Goal: Transaction & Acquisition: Book appointment/travel/reservation

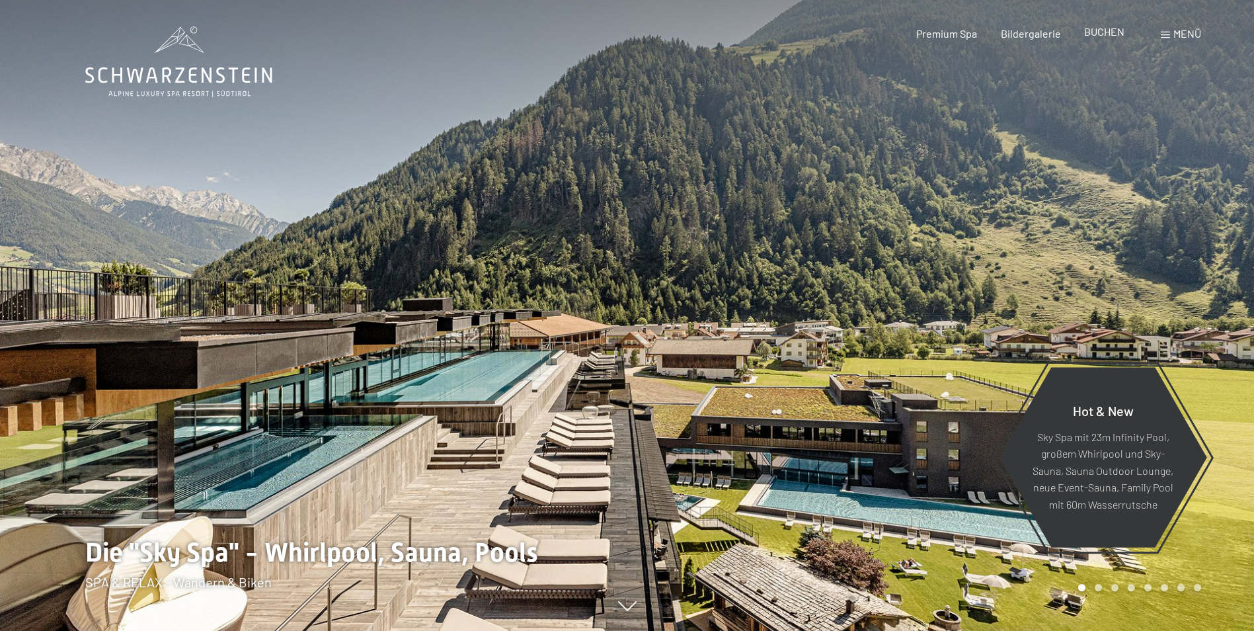
click at [1113, 32] on span "BUCHEN" at bounding box center [1104, 31] width 40 height 13
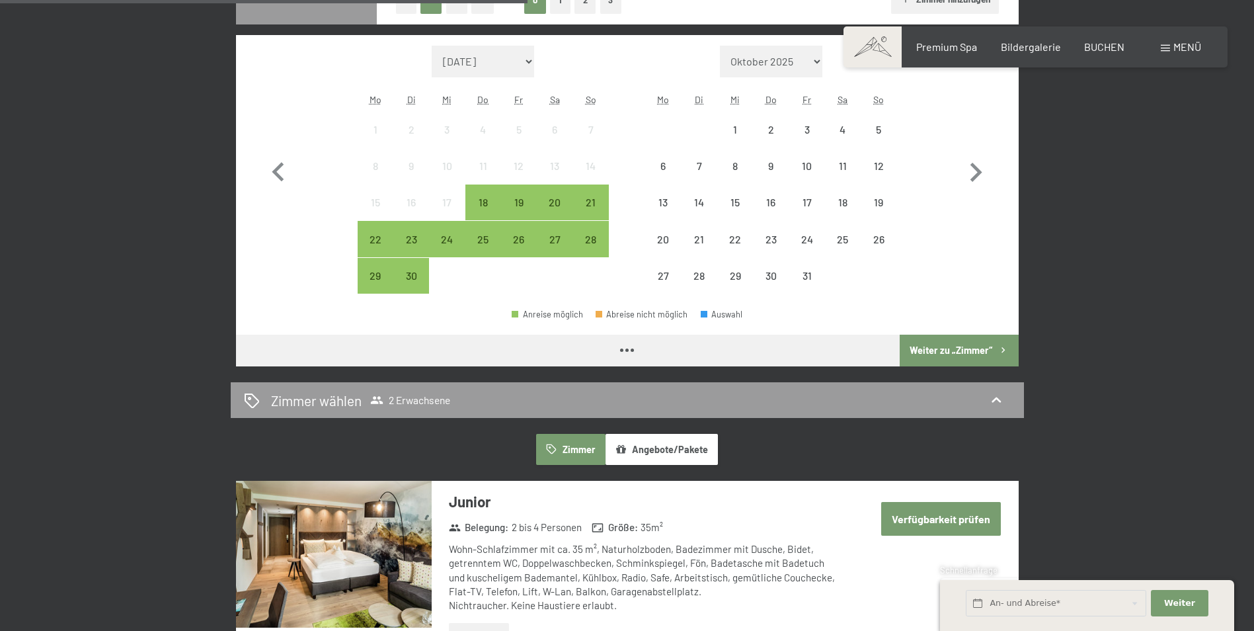
scroll to position [331, 0]
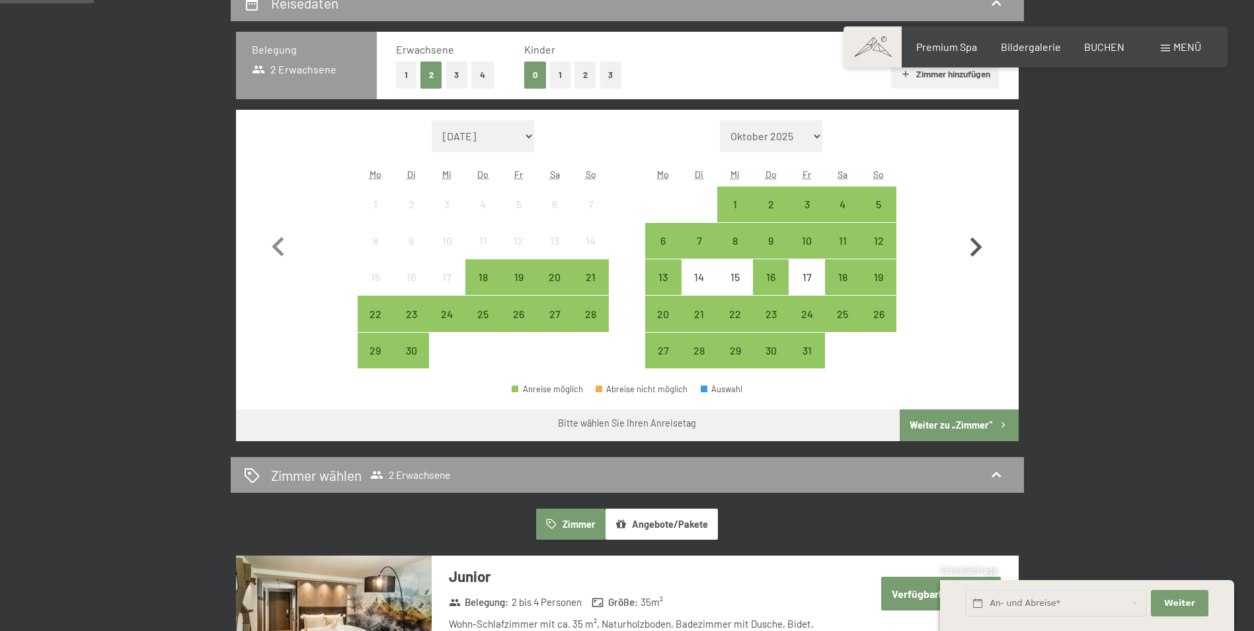
click at [972, 243] on icon "button" at bounding box center [976, 247] width 38 height 38
select select "2025-10-01"
select select "2025-11-01"
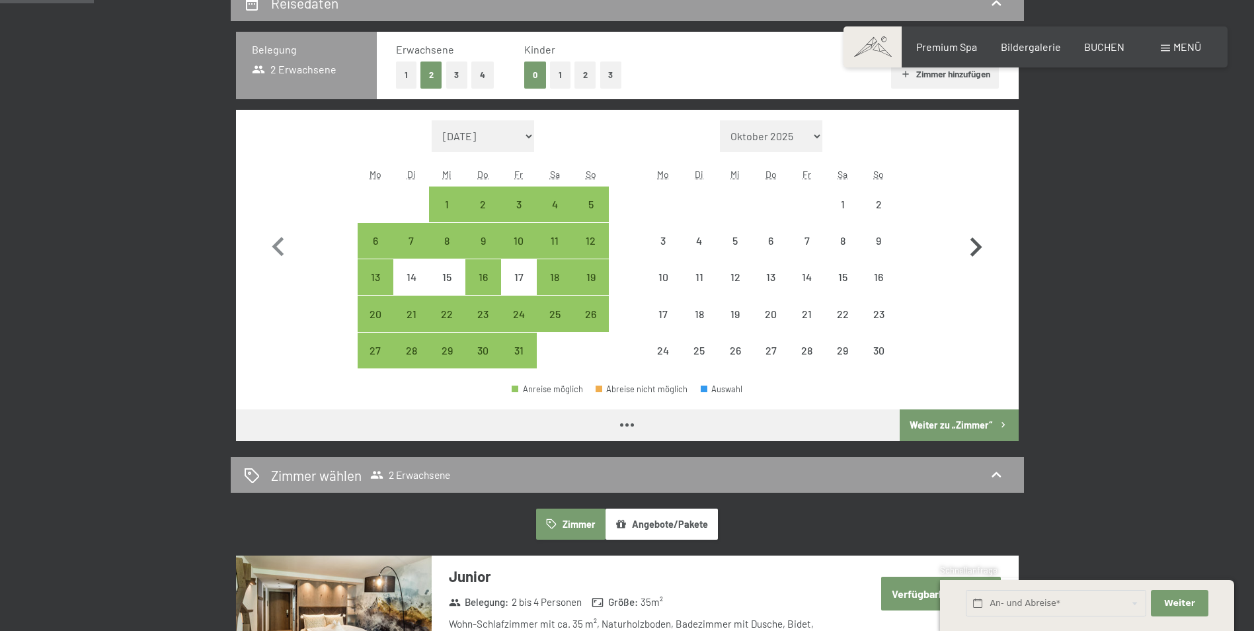
click at [972, 243] on icon "button" at bounding box center [976, 247] width 38 height 38
select select "2025-11-01"
select select "2025-12-01"
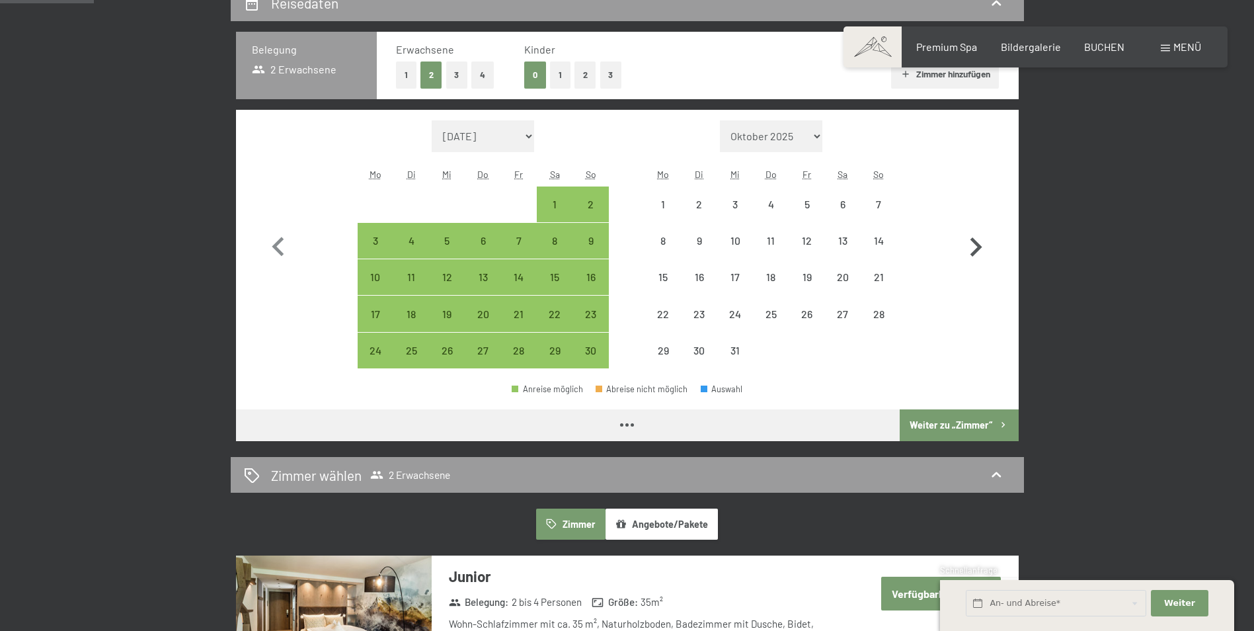
select select "2025-11-01"
select select "2025-12-01"
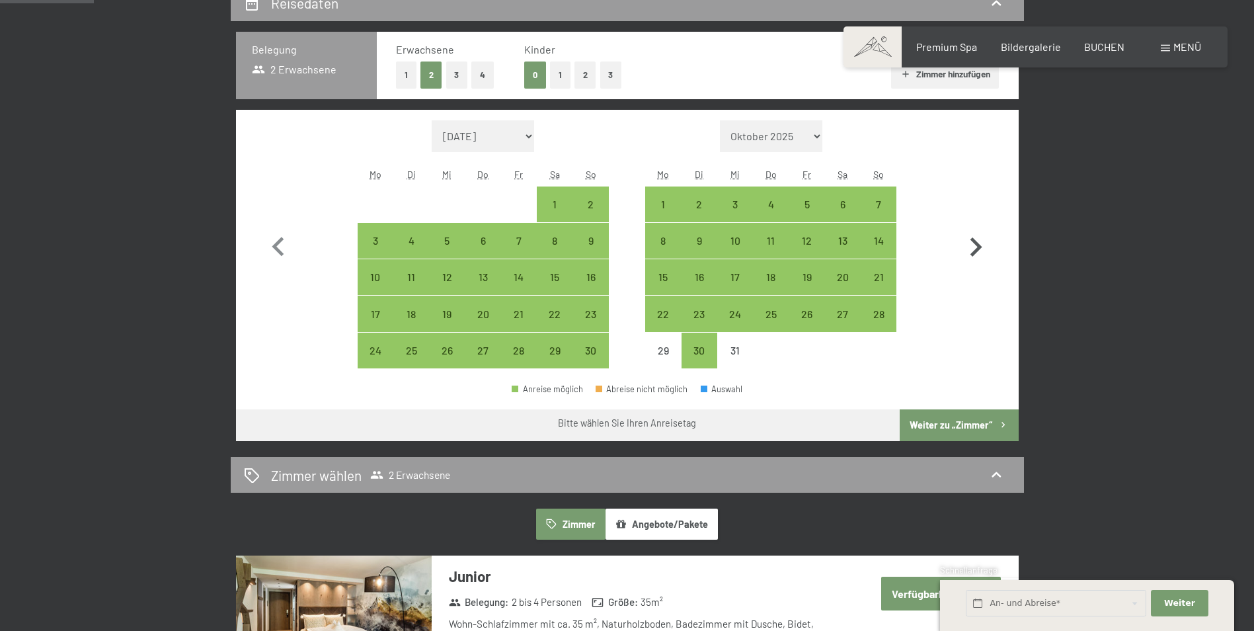
click at [972, 243] on icon "button" at bounding box center [976, 247] width 38 height 38
select select "2025-12-01"
select select "2026-01-01"
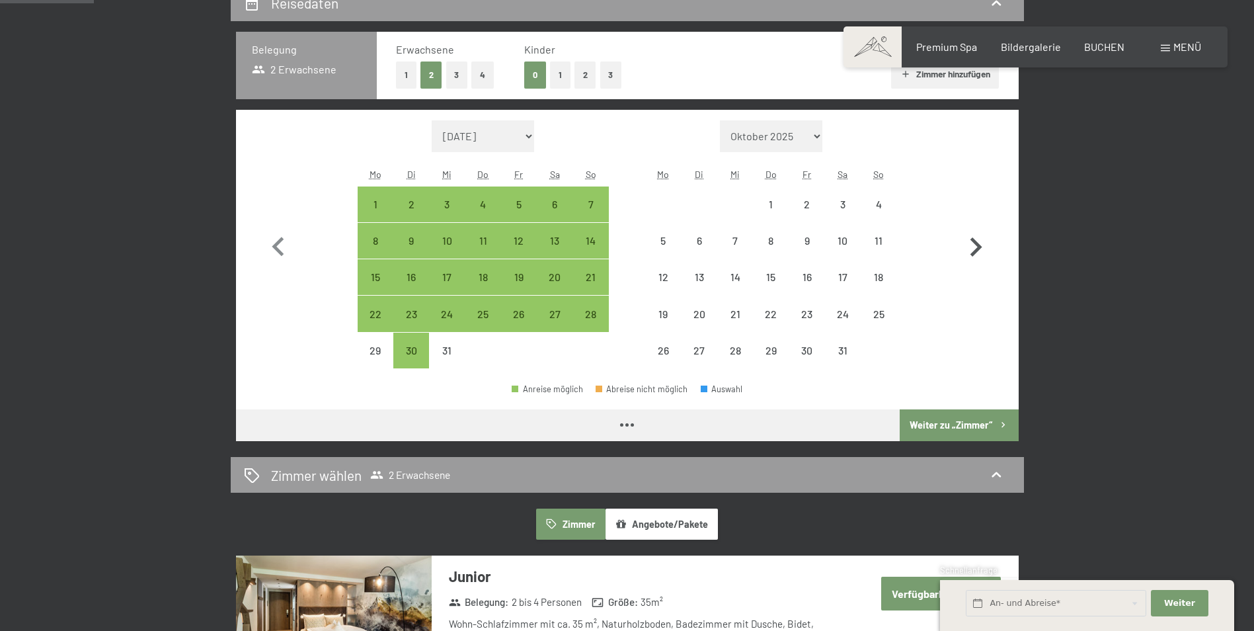
select select "2025-12-01"
select select "2026-01-01"
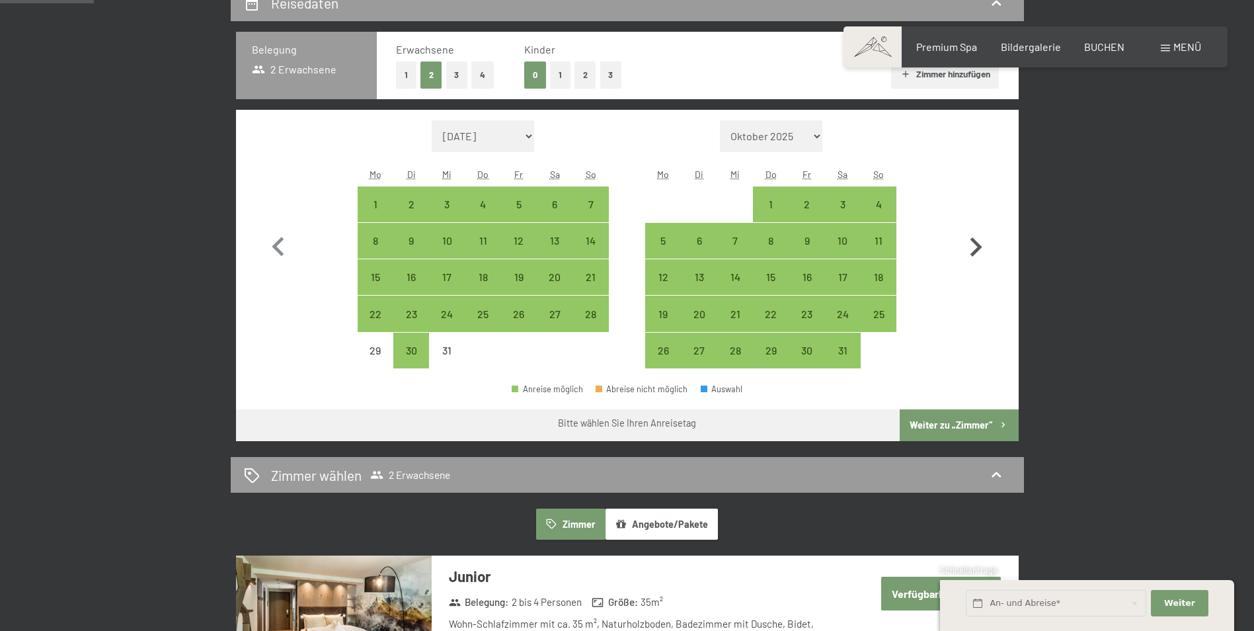
click at [972, 243] on icon "button" at bounding box center [976, 247] width 38 height 38
select select "2026-01-01"
select select "2026-02-01"
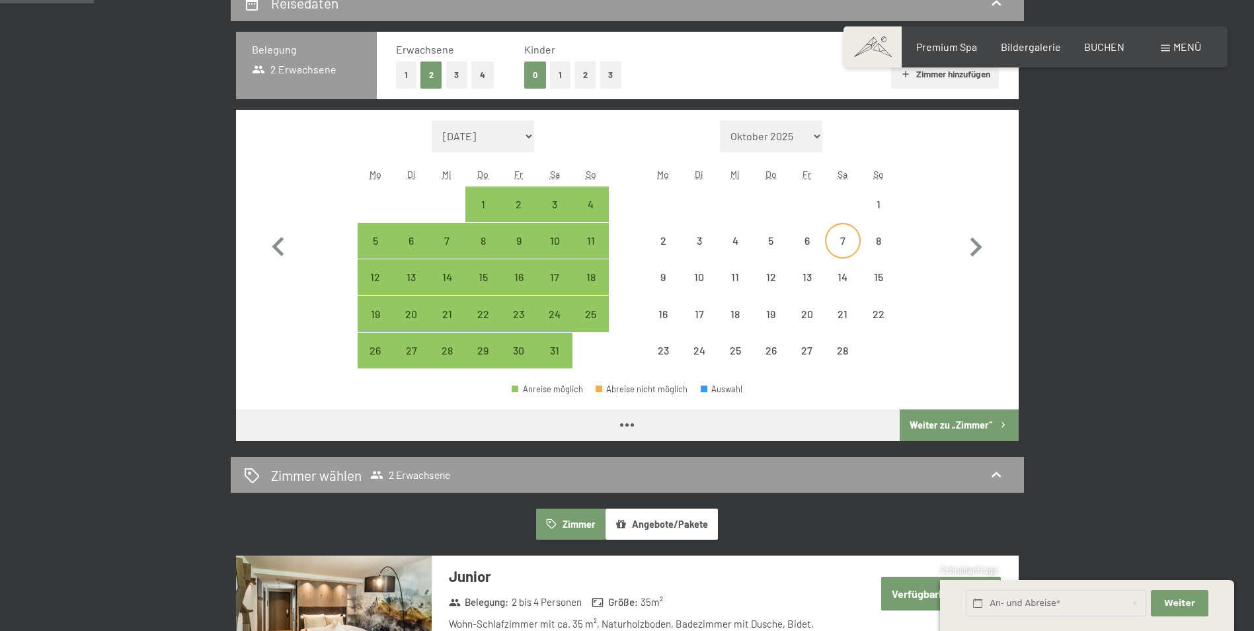
select select "2026-01-01"
select select "2026-02-01"
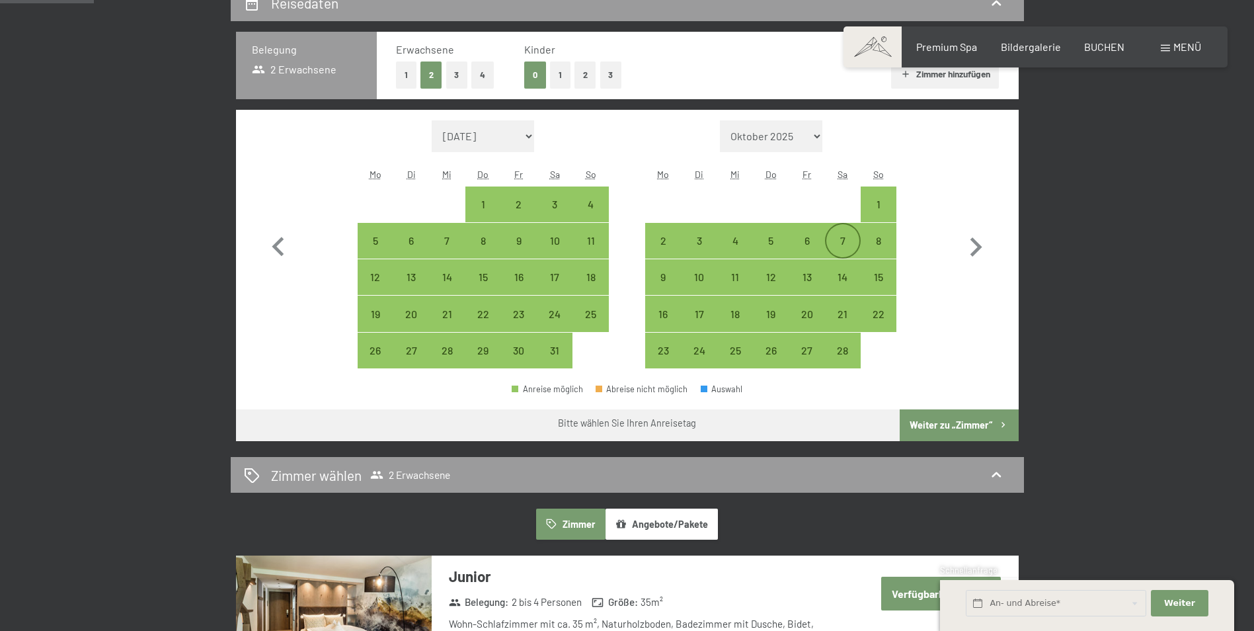
click at [846, 237] on div "7" at bounding box center [842, 251] width 33 height 33
select select "2026-01-01"
select select "2026-02-01"
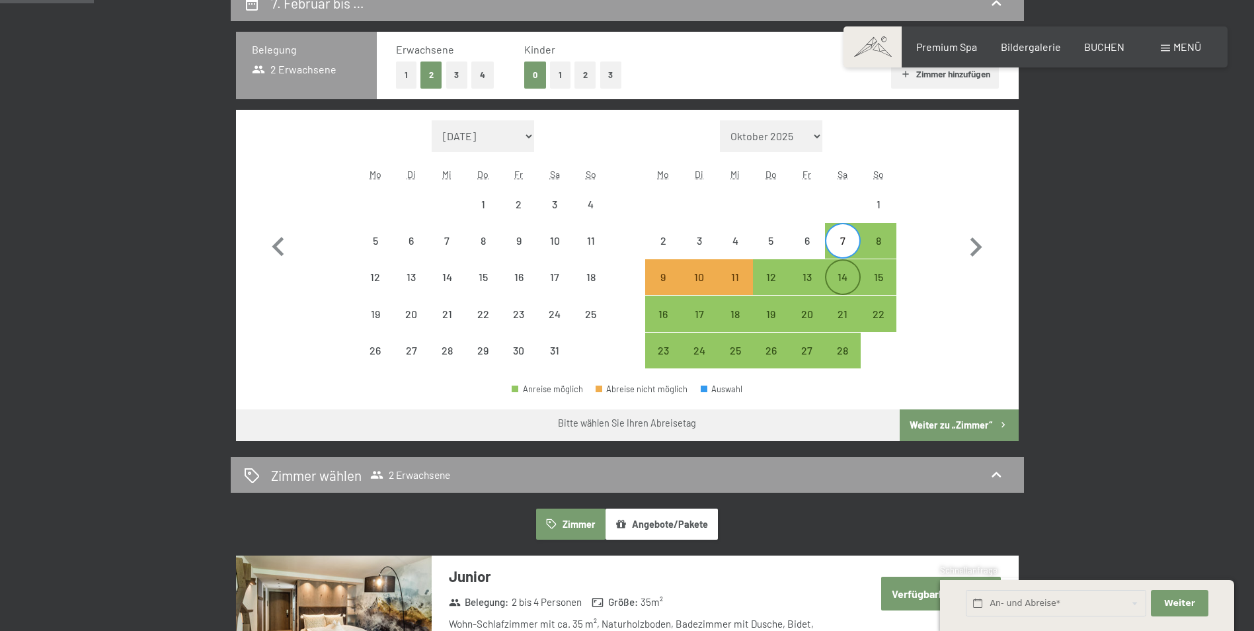
click at [847, 278] on div "14" at bounding box center [842, 288] width 33 height 33
select select "2026-01-01"
select select "2026-02-01"
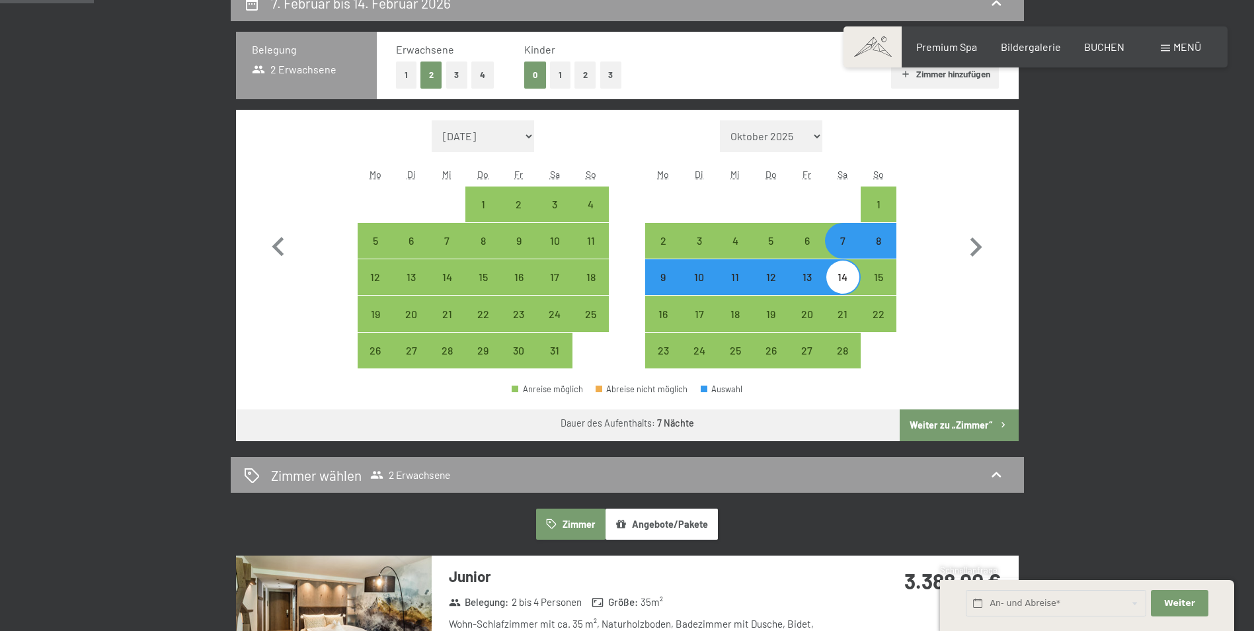
click at [583, 75] on button "2" at bounding box center [586, 74] width 22 height 27
select select "2026-01-01"
select select "2026-02-01"
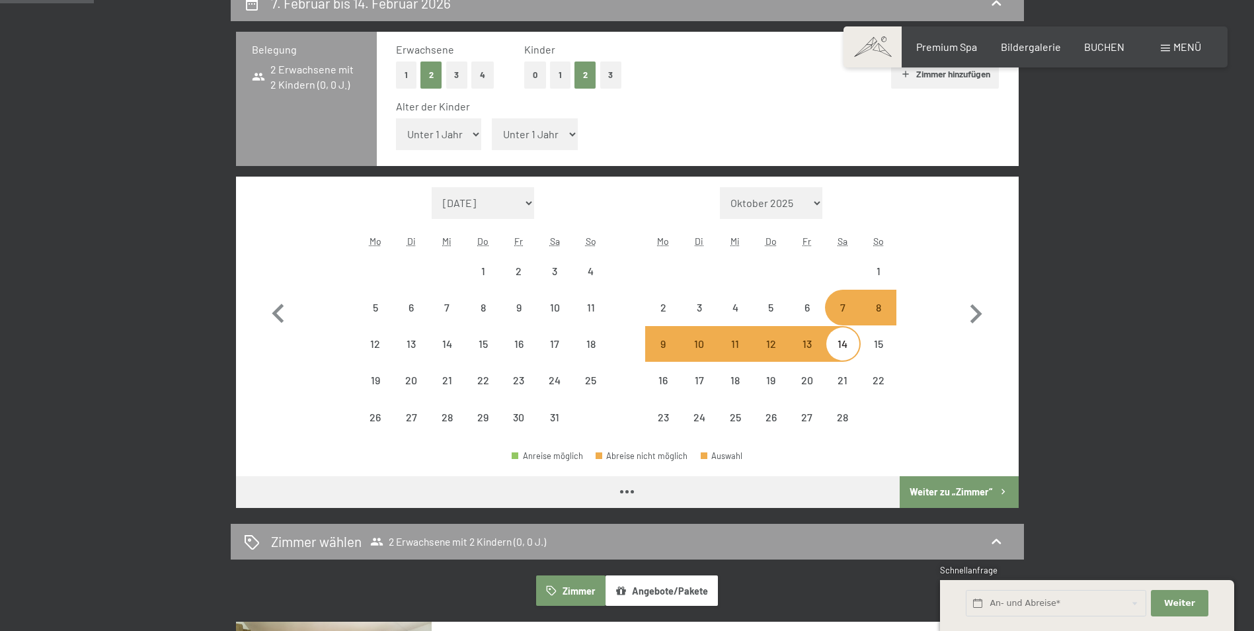
select select "2026-01-01"
select select "2026-02-01"
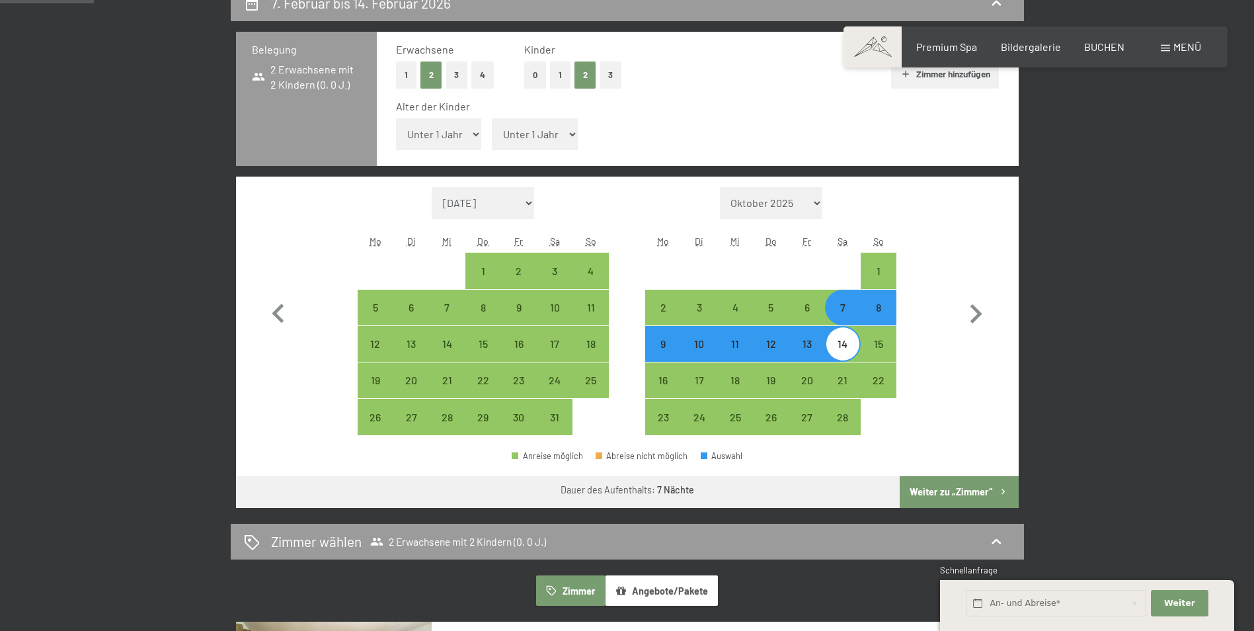
click at [457, 129] on select "Unter 1 Jahr 1 Jahr 2 Jahre 3 Jahre 4 Jahre 5 Jahre 6 Jahre 7 Jahre 8 Jahre 9 J…" at bounding box center [439, 134] width 86 height 32
select select "6"
click at [396, 118] on select "Unter 1 Jahr 1 Jahr 2 Jahre 3 Jahre 4 Jahre 5 Jahre 6 Jahre 7 Jahre 8 Jahre 9 J…" at bounding box center [439, 134] width 86 height 32
select select "2026-01-01"
select select "2026-02-01"
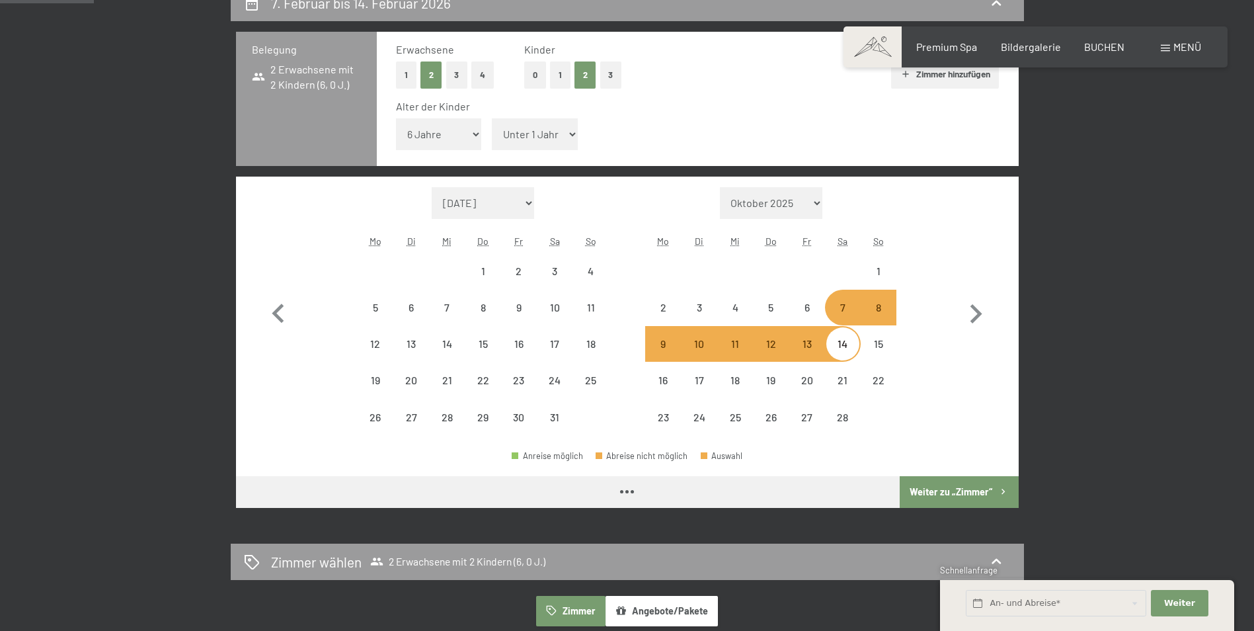
click at [555, 136] on select "Unter 1 Jahr 1 Jahr 2 Jahre 3 Jahre 4 Jahre 5 Jahre 6 Jahre 7 Jahre 8 Jahre 9 J…" at bounding box center [535, 134] width 86 height 32
select select "2026-01-01"
select select "2026-02-01"
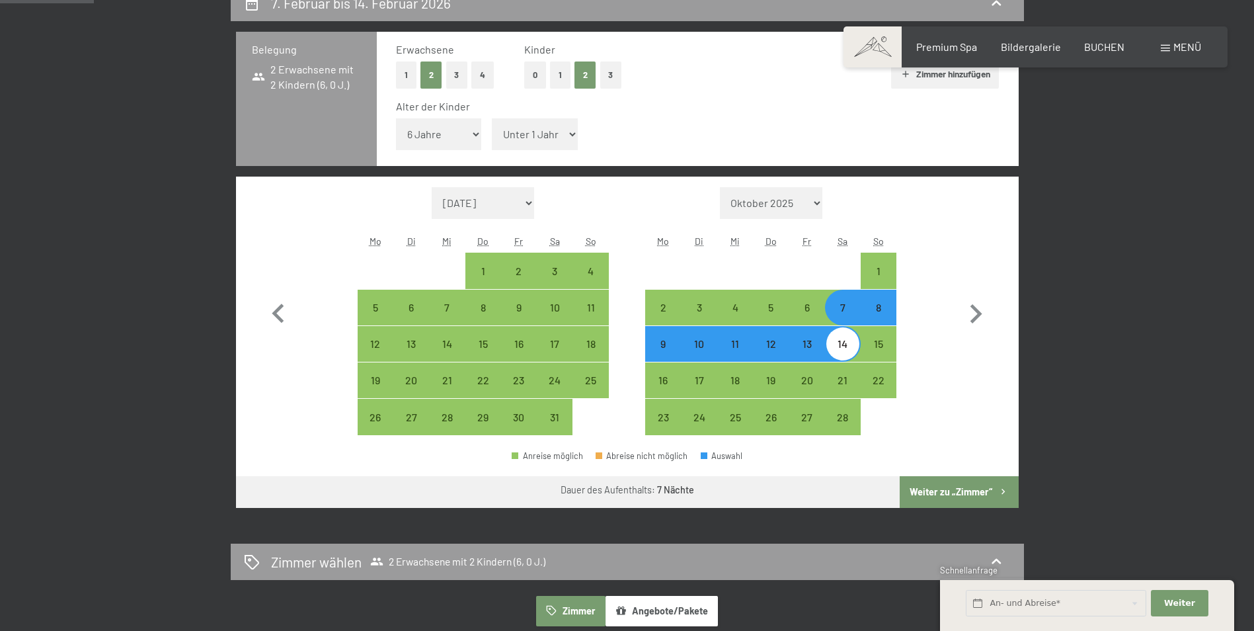
select select "4"
click at [492, 118] on select "Unter 1 Jahr 1 Jahr 2 Jahre 3 Jahre 4 Jahre 5 Jahre 6 Jahre 7 Jahre 8 Jahre 9 J…" at bounding box center [535, 134] width 86 height 32
select select "2026-01-01"
select select "2026-02-01"
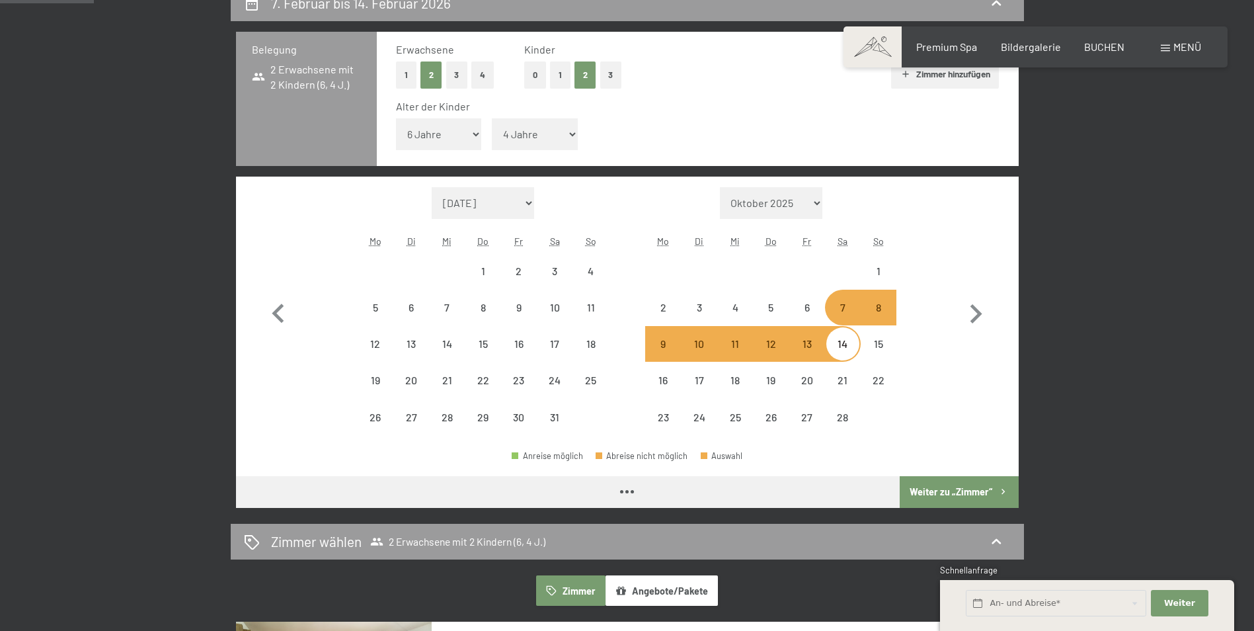
select select "2026-01-01"
select select "2026-02-01"
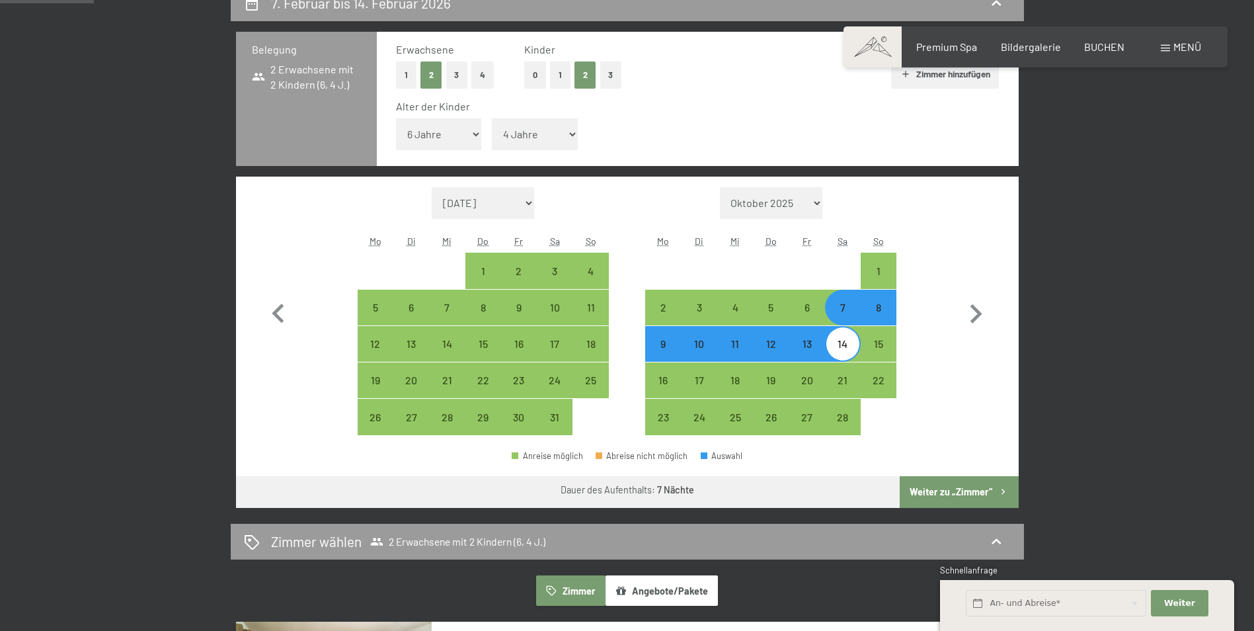
click at [954, 493] on button "Weiter zu „Zimmer“" at bounding box center [959, 492] width 118 height 32
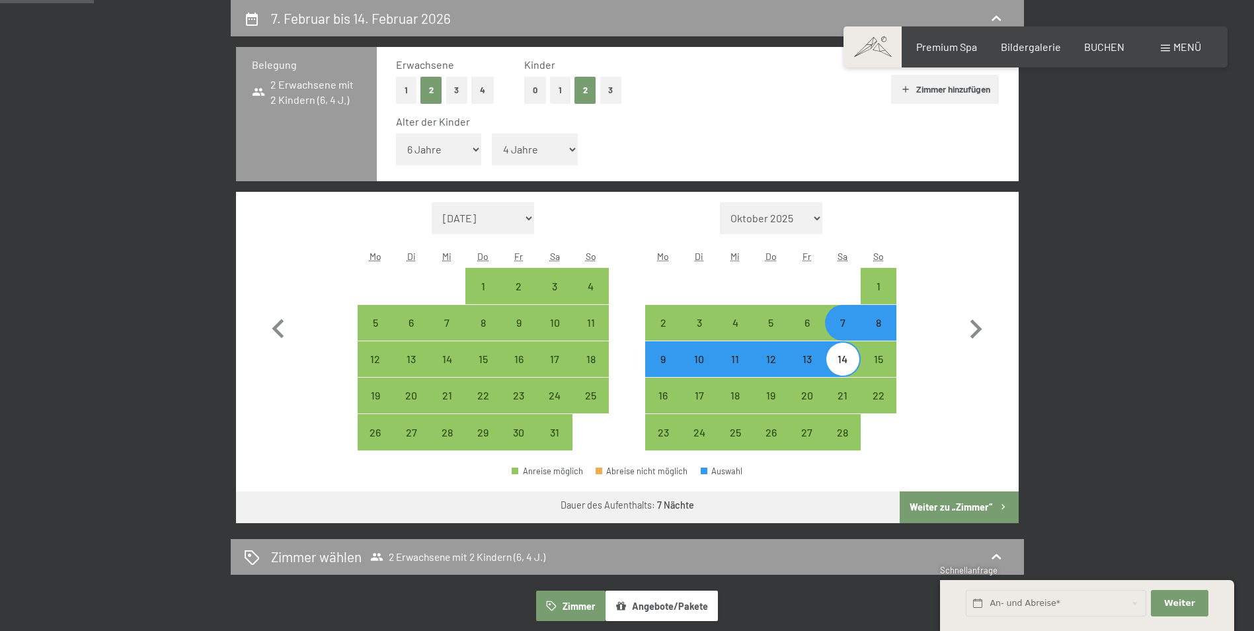
select select "2026-01-01"
select select "2026-02-01"
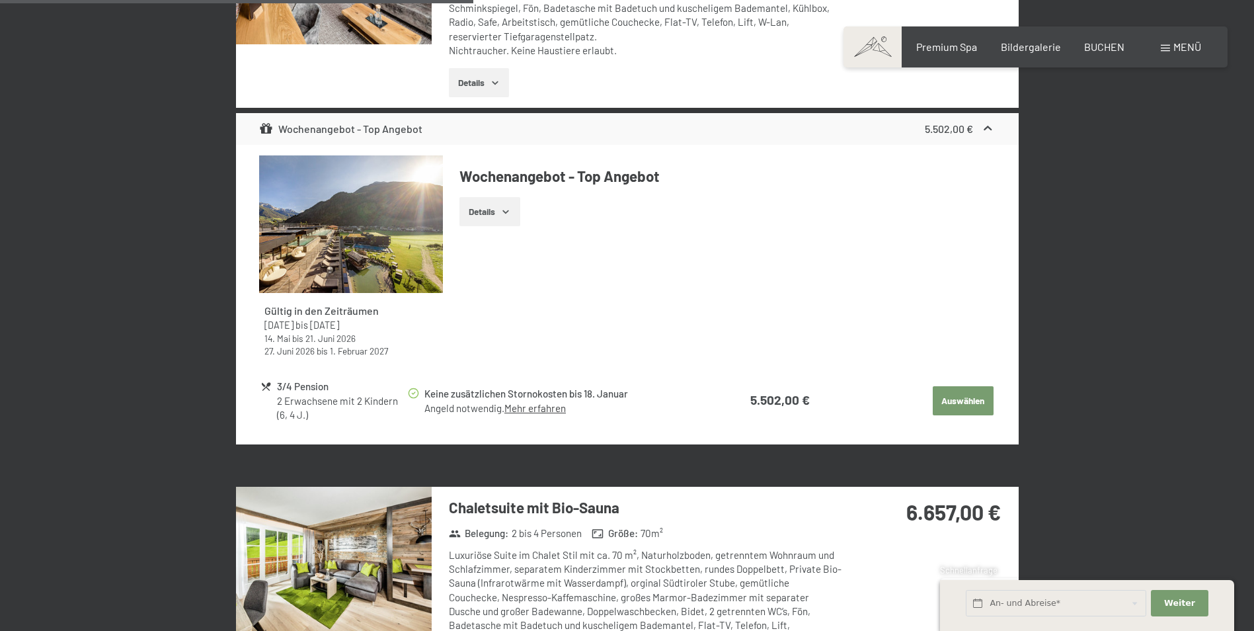
scroll to position [1505, 0]
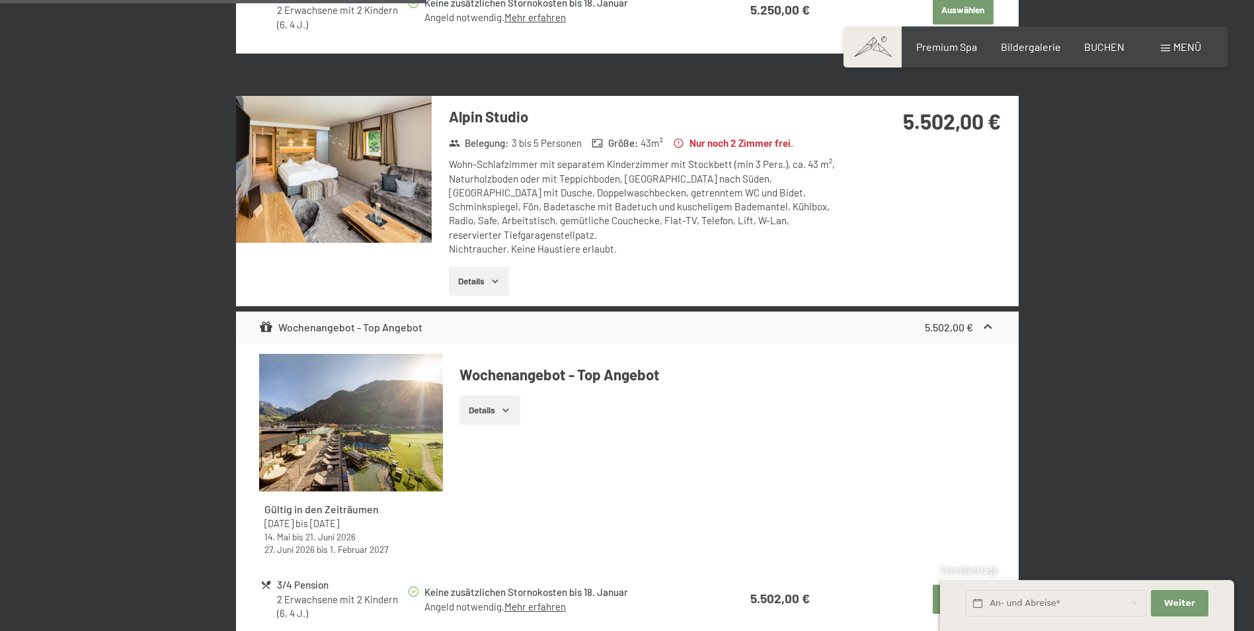
click at [476, 266] on button "Details" at bounding box center [479, 280] width 60 height 29
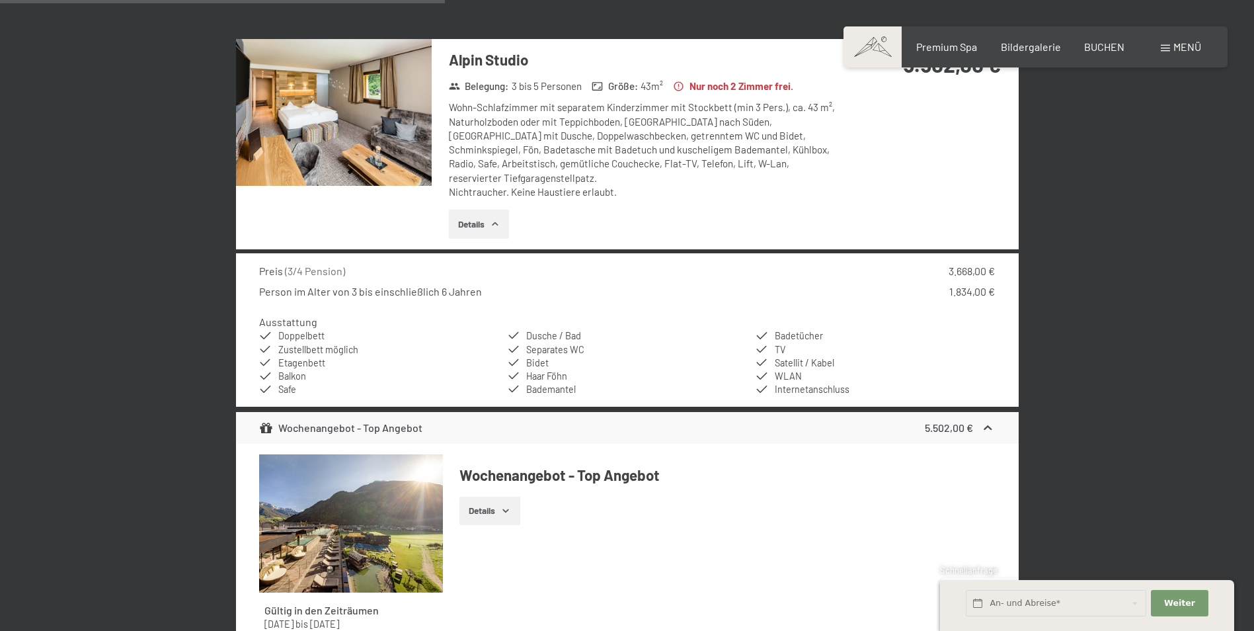
scroll to position [1704, 0]
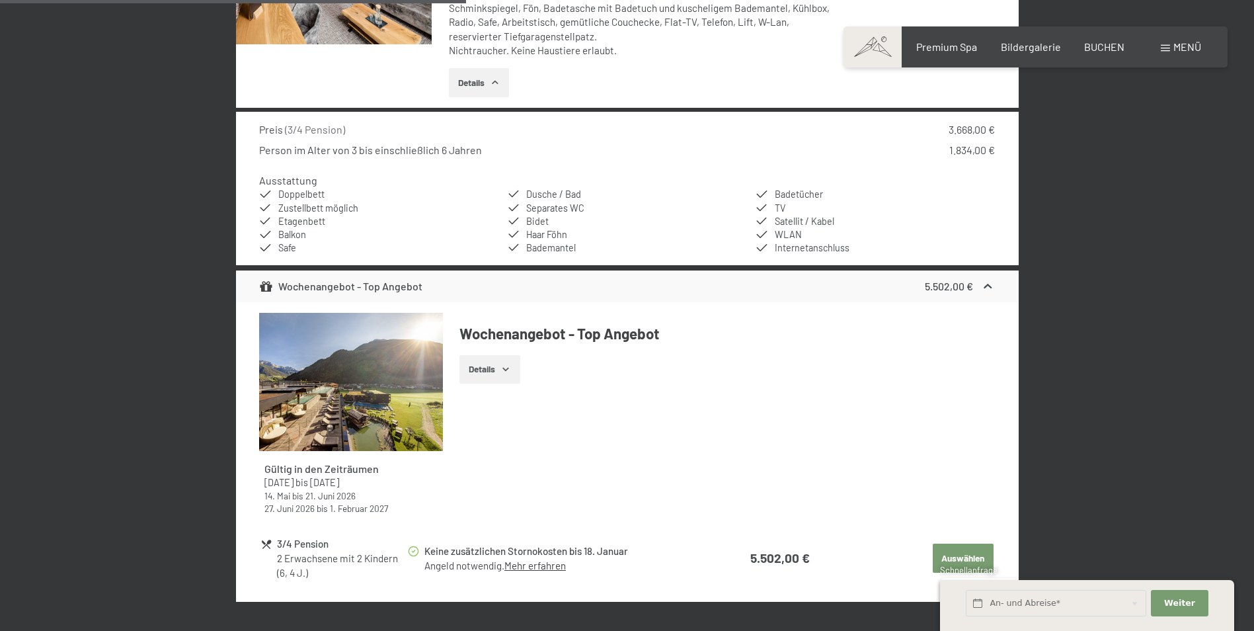
drag, startPoint x: 952, startPoint y: 114, endPoint x: 953, endPoint y: 124, distance: 10.7
click at [953, 122] on div "3.668,00 €" at bounding box center [972, 129] width 46 height 15
click at [957, 143] on div "1.834,00 €" at bounding box center [972, 150] width 46 height 15
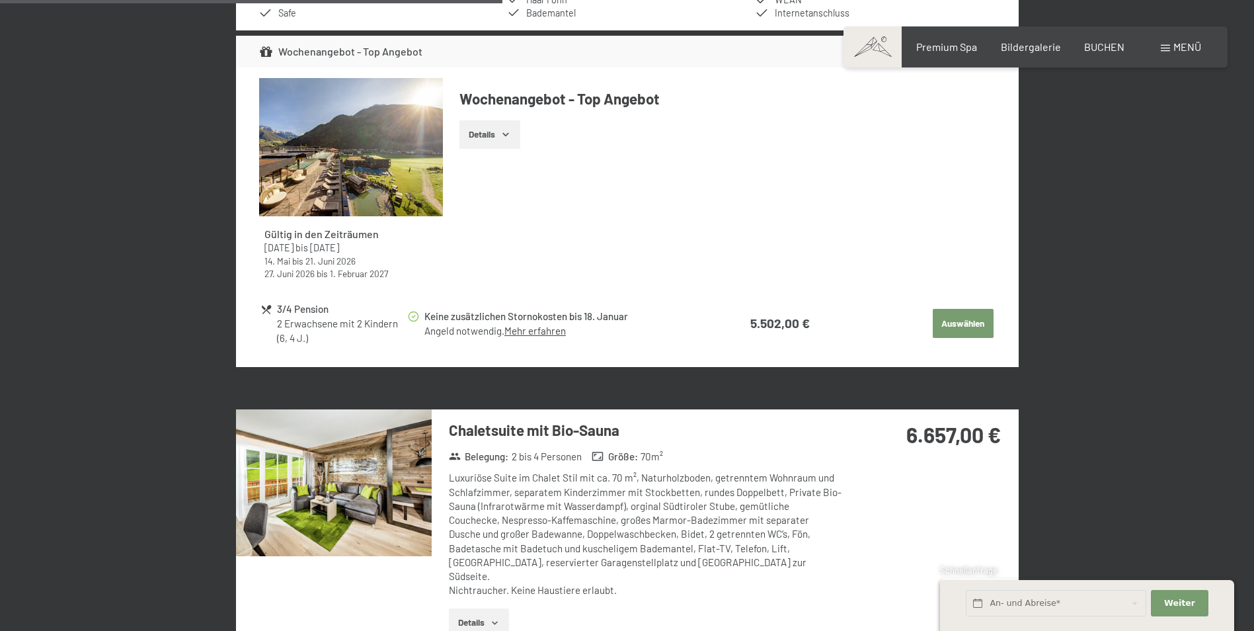
scroll to position [1836, 0]
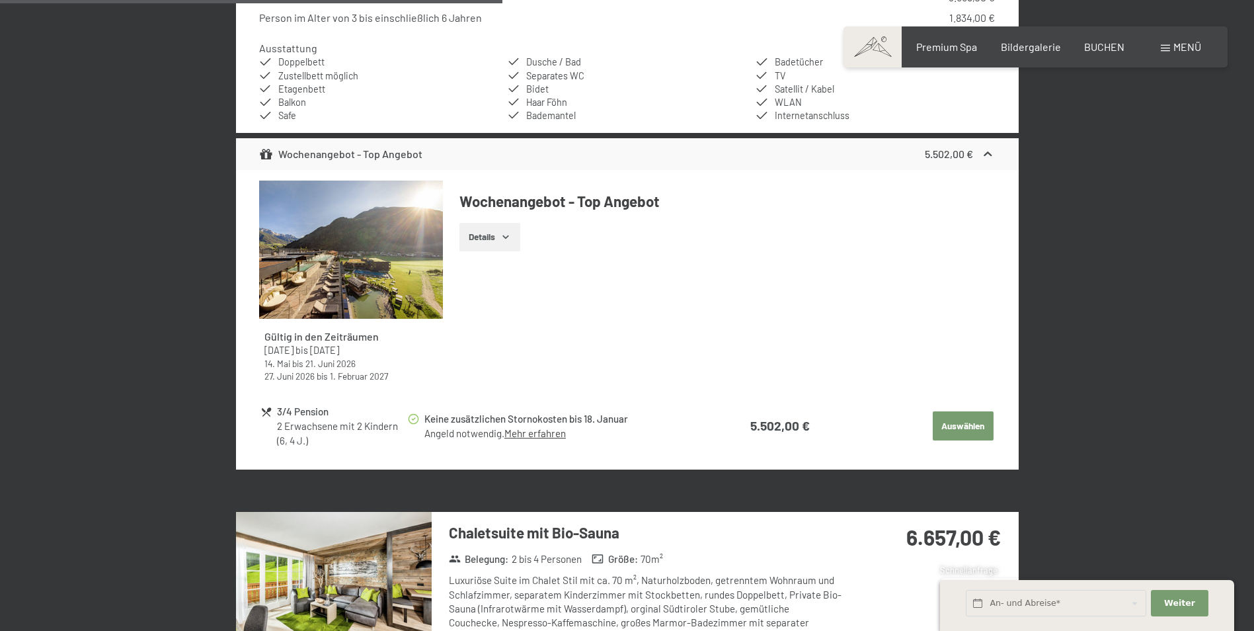
click at [496, 225] on button "Details" at bounding box center [489, 237] width 60 height 29
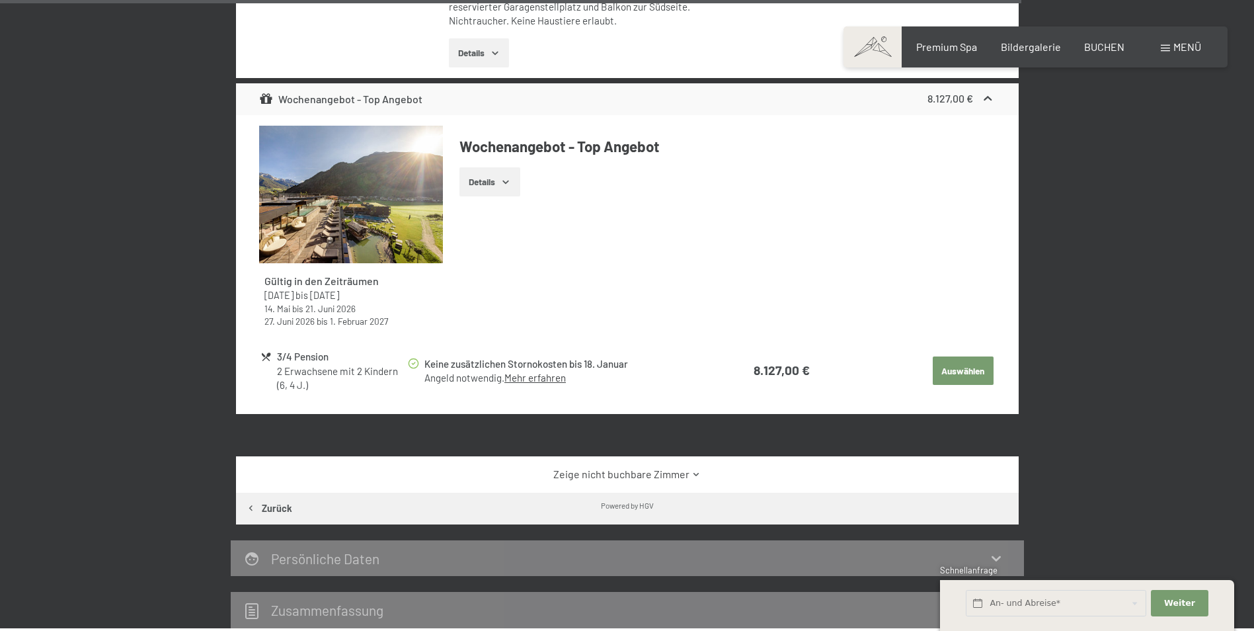
scroll to position [3819, 0]
